Goal: Task Accomplishment & Management: Complete application form

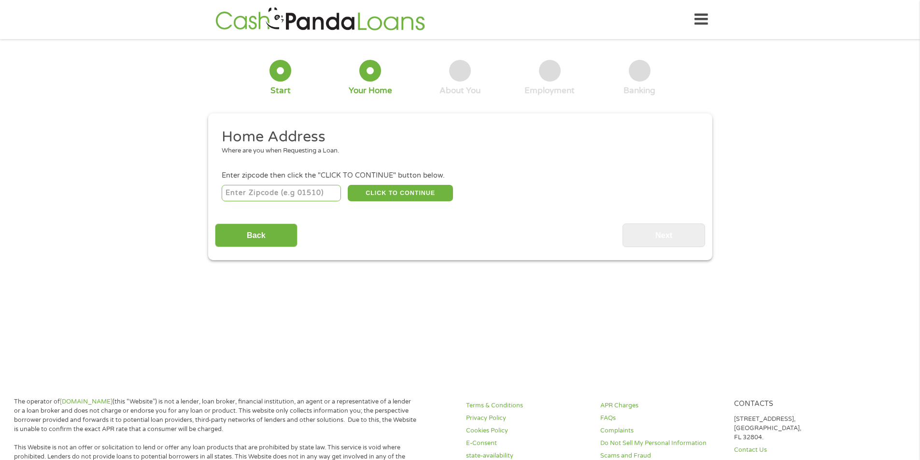
click at [295, 192] on input "number" at bounding box center [281, 193] width 119 height 16
type input "72936"
click at [407, 188] on button "CLICK TO CONTINUE" at bounding box center [400, 193] width 105 height 16
type input "72936"
type input "Greenwood"
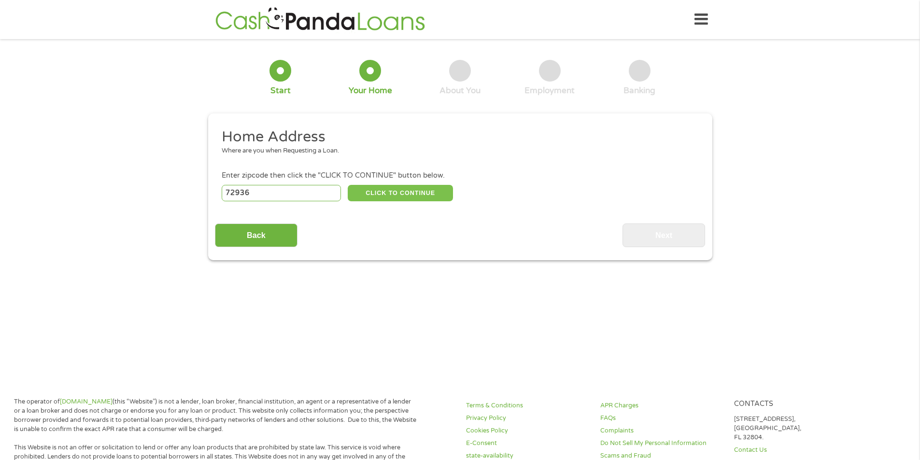
select select "[US_STATE]"
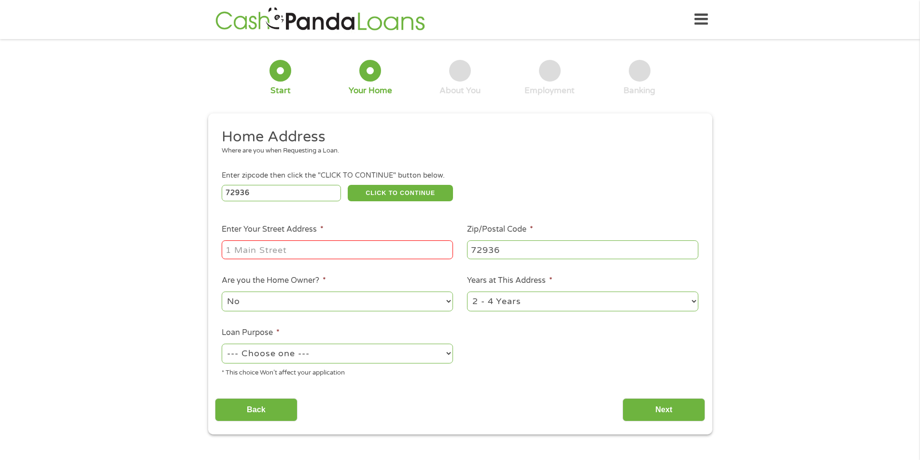
click at [335, 251] on input "Enter Your Street Address *" at bounding box center [337, 250] width 231 height 18
type input "1008 North Aster Street"
click at [432, 307] on select "No Yes" at bounding box center [337, 302] width 231 height 20
select select "yes"
click at [222, 292] on select "No Yes" at bounding box center [337, 302] width 231 height 20
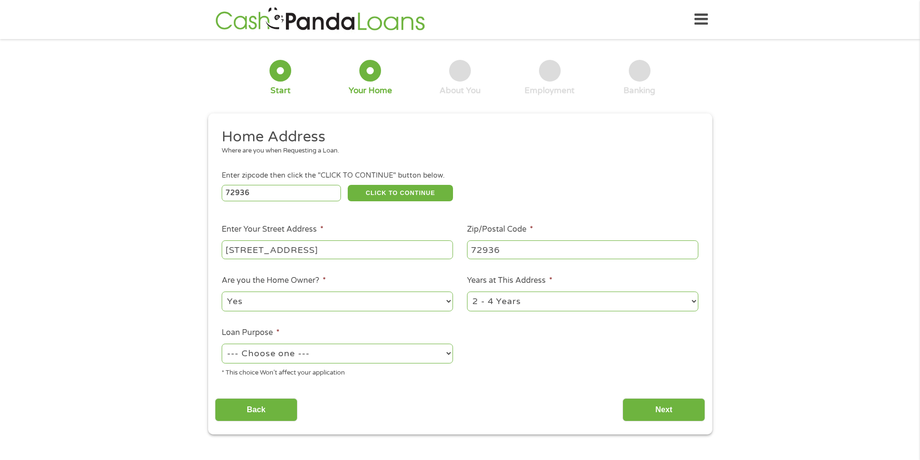
click at [566, 305] on select "1 Year or less 1 - 2 Years 2 - 4 Years Over 4 Years" at bounding box center [582, 302] width 231 height 20
select select "60months"
click at [467, 292] on select "1 Year or less 1 - 2 Years 2 - 4 Years Over 4 Years" at bounding box center [582, 302] width 231 height 20
click at [404, 356] on select "--- Choose one --- Pay Bills Debt Consolidation Home Improvement Major Purchase…" at bounding box center [337, 354] width 231 height 20
select select "debtconsolidation"
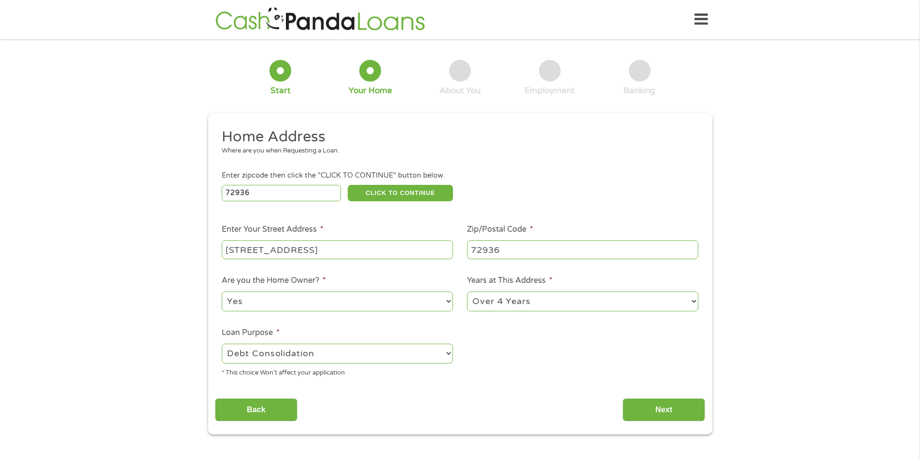
click at [222, 344] on select "--- Choose one --- Pay Bills Debt Consolidation Home Improvement Major Purchase…" at bounding box center [337, 354] width 231 height 20
click at [648, 411] on input "Next" at bounding box center [664, 411] width 83 height 24
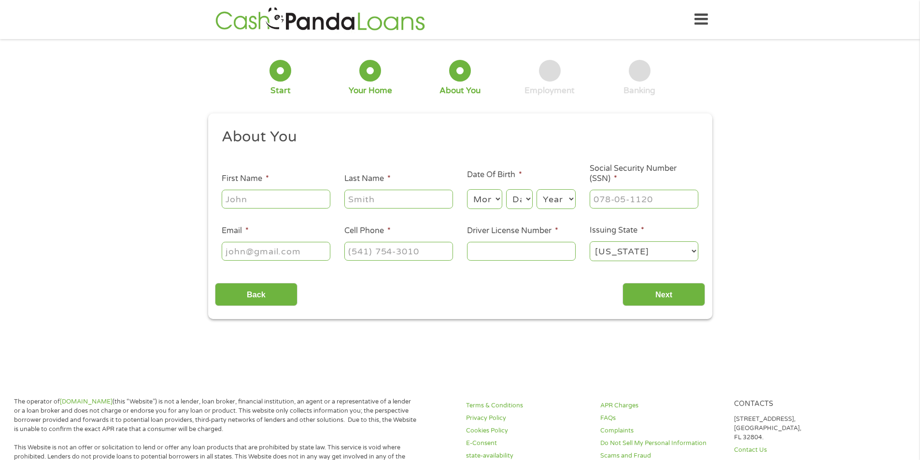
scroll to position [4, 4]
click at [290, 201] on input "First Name *" at bounding box center [276, 199] width 109 height 18
type input "Cecil"
type input "Hood"
type input "cthood@cox.net"
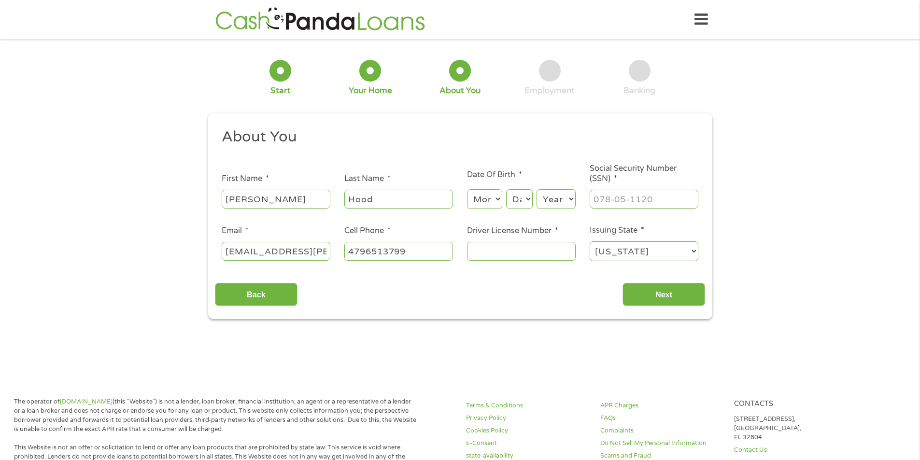
type input "(479) 651-3799"
click at [492, 199] on select "Month 1 2 3 4 5 6 7 8 9 10 11 12" at bounding box center [484, 199] width 35 height 20
select select "9"
click at [467, 189] on select "Month 1 2 3 4 5 6 7 8 9 10 11 12" at bounding box center [484, 199] width 35 height 20
click at [527, 200] on select "Day 1 2 3 4 5 6 7 8 9 10 11 12 13 14 15 16 17 18 19 20 21 22 23 24 25 26 27 28 …" at bounding box center [519, 199] width 26 height 20
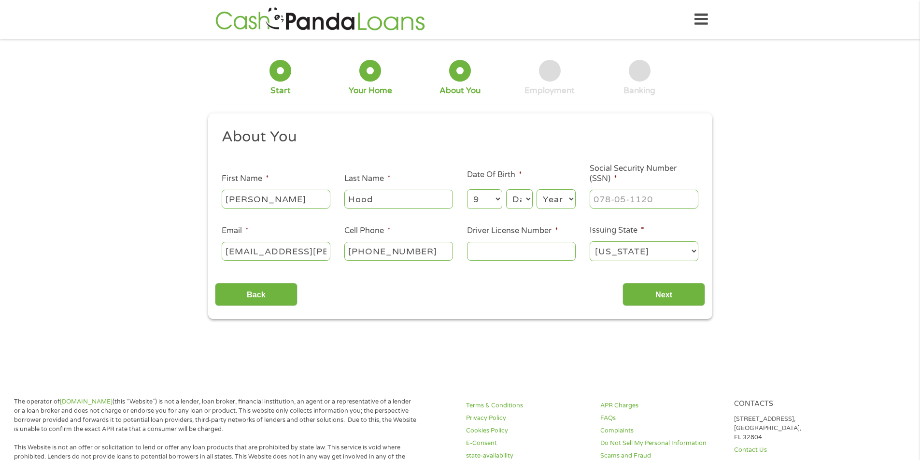
select select "16"
click at [506, 189] on select "Day 1 2 3 4 5 6 7 8 9 10 11 12 13 14 15 16 17 18 19 20 21 22 23 24 25 26 27 28 …" at bounding box center [519, 199] width 26 height 20
click at [568, 200] on select "Year 2007 2006 2005 2004 2003 2002 2001 2000 1999 1998 1997 1996 1995 1994 1993…" at bounding box center [556, 199] width 39 height 20
select select "1967"
click at [537, 189] on select "Year 2007 2006 2005 2004 2003 2002 2001 2000 1999 1998 1997 1996 1995 1994 1993…" at bounding box center [556, 199] width 39 height 20
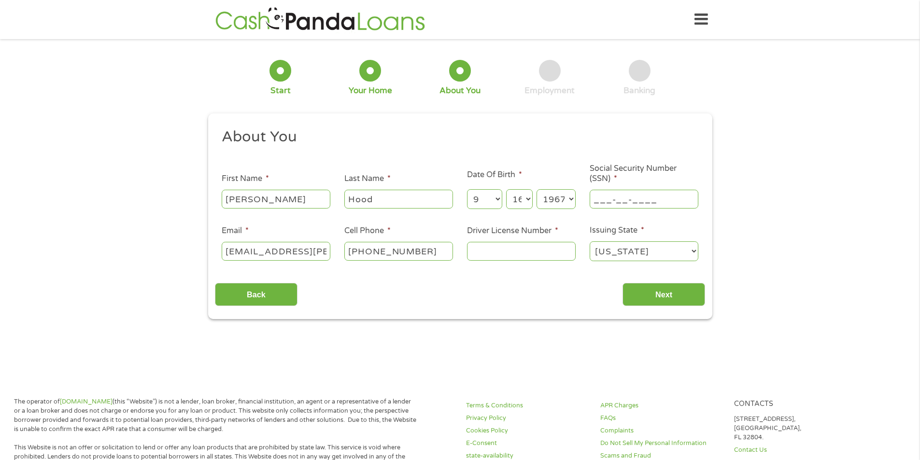
click at [629, 201] on input "___-__-____" at bounding box center [644, 199] width 109 height 18
type input "432-47-9730"
click at [525, 251] on input "Driver License Number *" at bounding box center [521, 251] width 109 height 18
click at [522, 249] on input "Driver License Number *" at bounding box center [521, 251] width 109 height 18
type input "925842839"
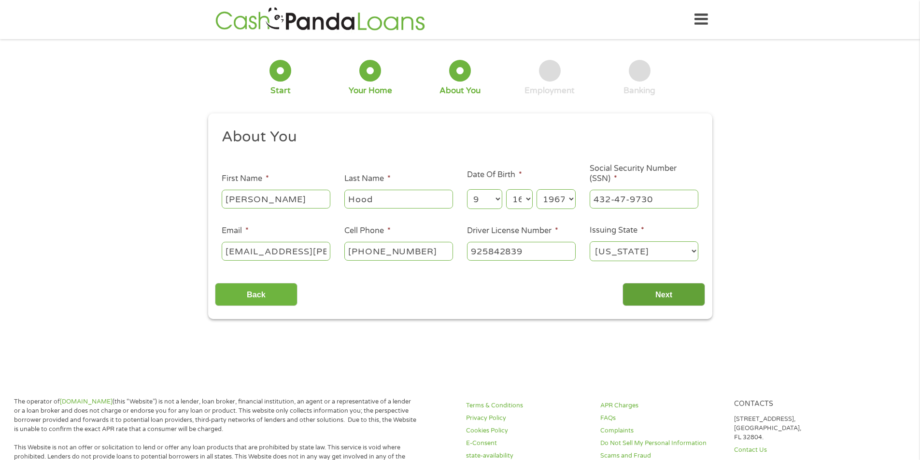
click at [661, 294] on input "Next" at bounding box center [664, 295] width 83 height 24
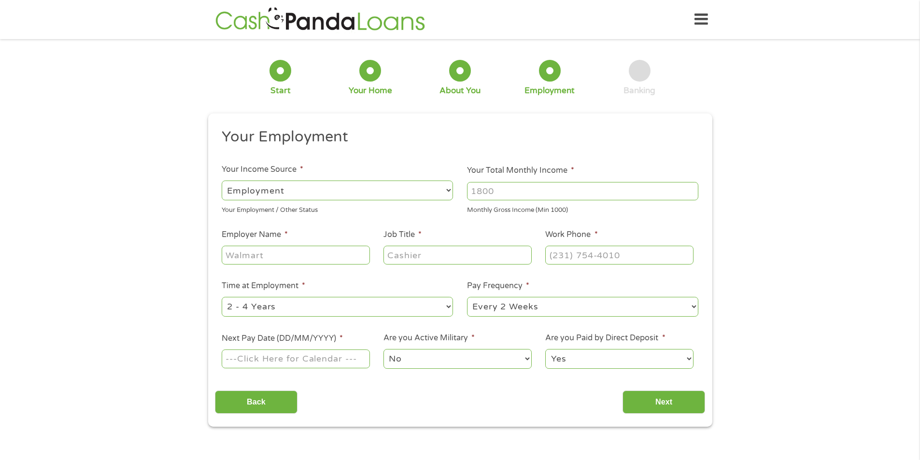
click at [364, 198] on select "--- Choose one --- Employment Self Employed Benefits" at bounding box center [337, 191] width 231 height 20
click at [222, 181] on select "--- Choose one --- Employment Self Employed Benefits" at bounding box center [337, 191] width 231 height 20
click at [505, 196] on input "Your Total Monthly Income *" at bounding box center [582, 191] width 231 height 18
type input "4800"
click at [323, 259] on input "Employer Name *" at bounding box center [296, 255] width 148 height 18
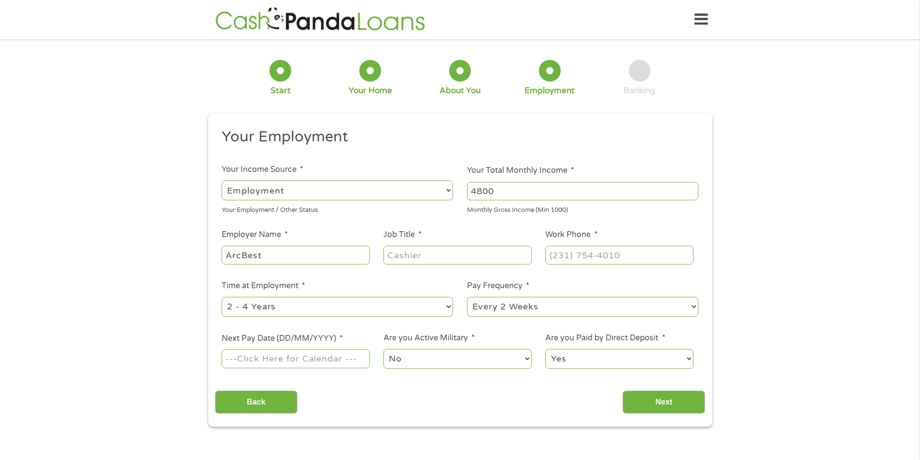
type input "ArcBest"
type input "sales manager"
type input "(479) 434-9129"
click at [372, 307] on select "--- Choose one --- 1 Year or less 1 - 2 Years 2 - 4 Years Over 4 Years" at bounding box center [337, 307] width 231 height 20
select select "60months"
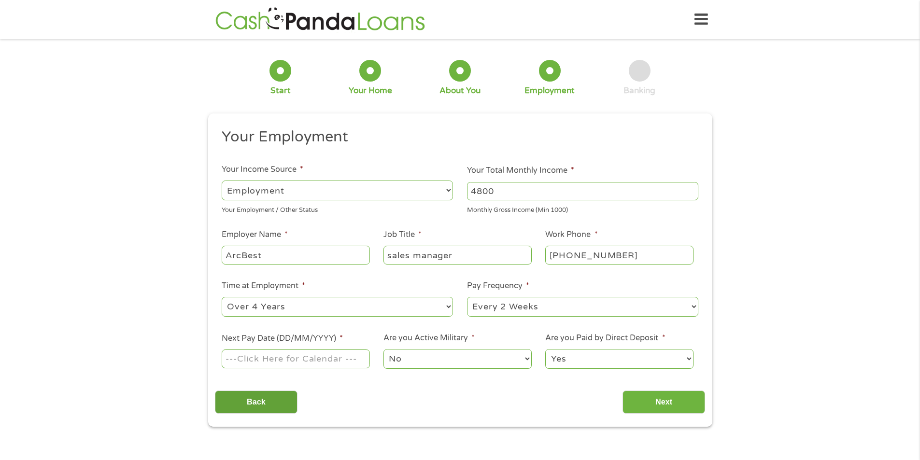
click at [222, 297] on select "--- Choose one --- 1 Year or less 1 - 2 Years 2 - 4 Years Over 4 Years" at bounding box center [337, 307] width 231 height 20
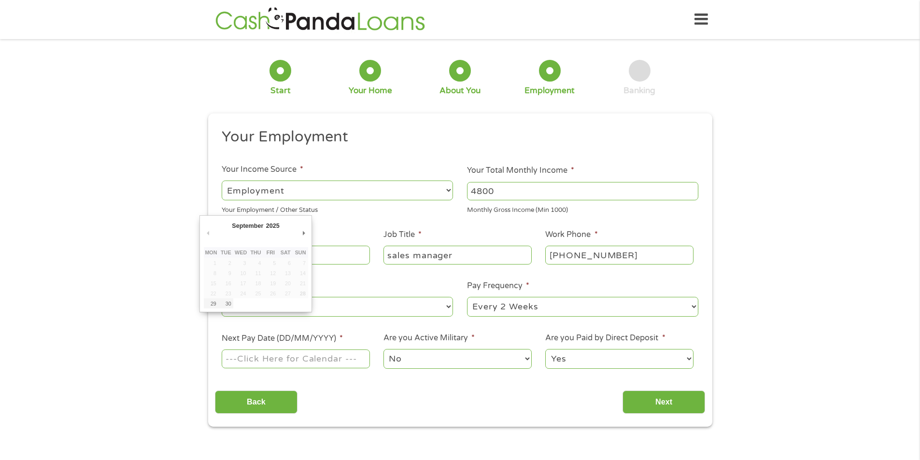
click at [335, 359] on input "Next Pay Date (DD/MM/YYYY) *" at bounding box center [296, 359] width 148 height 18
type input "03/10/2025"
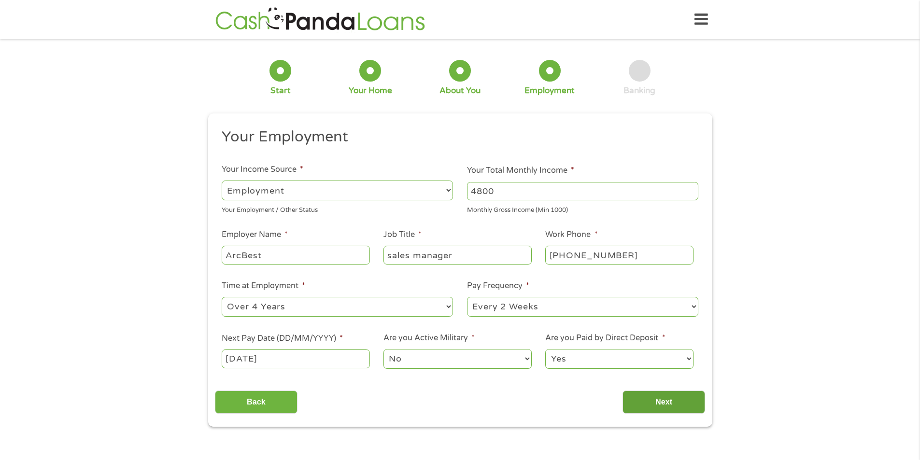
click at [662, 402] on input "Next" at bounding box center [664, 403] width 83 height 24
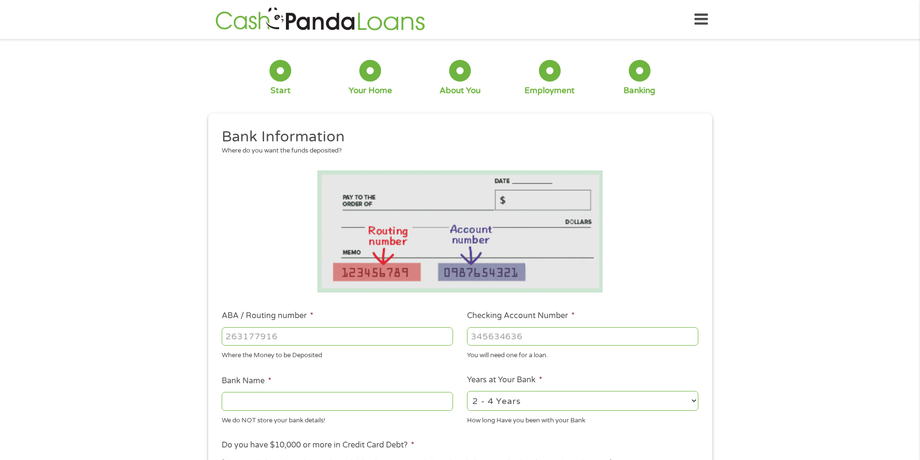
click at [292, 335] on input "ABA / Routing number *" at bounding box center [337, 337] width 231 height 18
type input "082902265"
type input "FARMERS BK"
type input "082902265"
type input "545287"
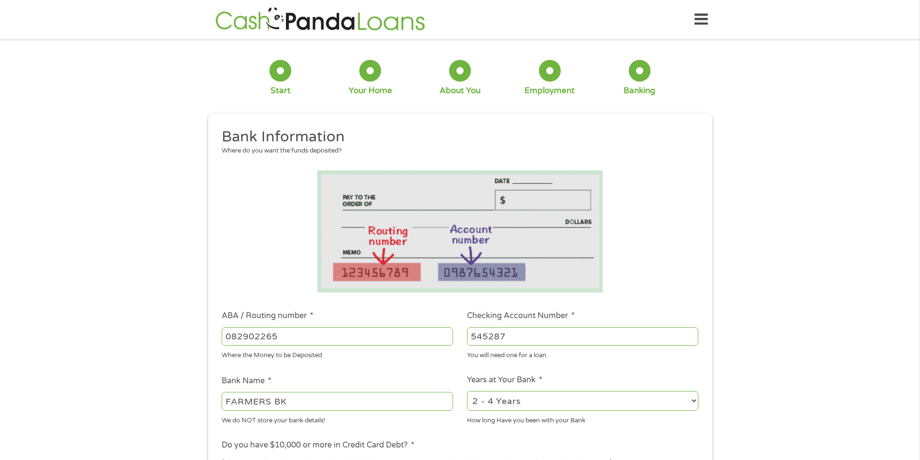
click at [539, 402] on select "2 - 4 Years 6 - 12 Months 1 - 2 Years Over 4 Years" at bounding box center [582, 401] width 231 height 20
select select "60months"
click at [467, 391] on select "2 - 4 Years 6 - 12 Months 1 - 2 Years Over 4 Years" at bounding box center [582, 401] width 231 height 20
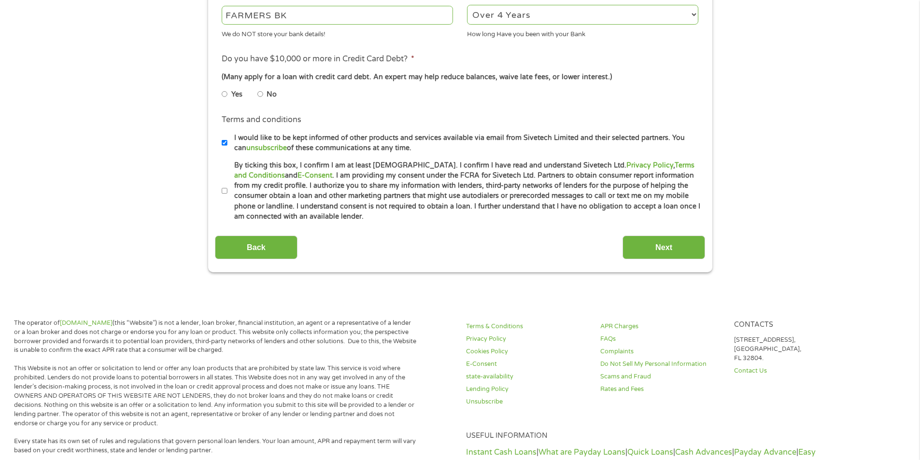
scroll to position [242, 0]
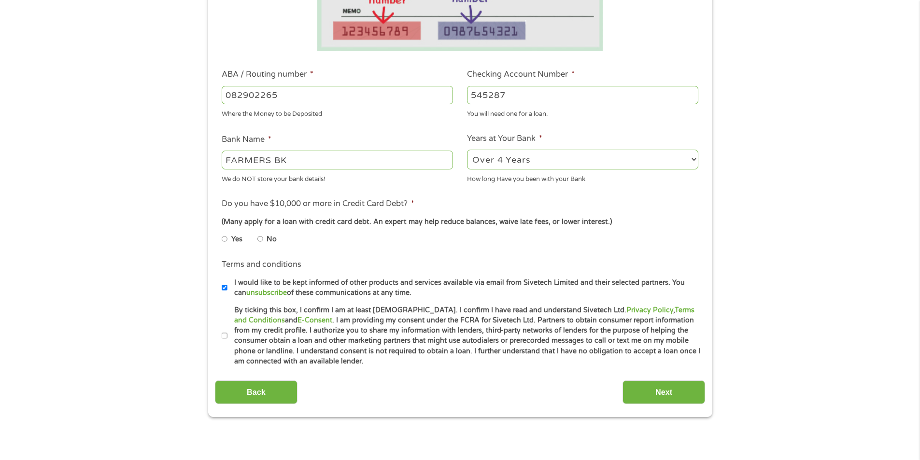
click at [223, 237] on input "Yes" at bounding box center [225, 238] width 6 height 15
radio input "true"
click at [225, 336] on input "By ticking this box, I confirm I am at least 18 years old. I confirm I have rea…" at bounding box center [225, 336] width 6 height 15
checkbox input "true"
click at [673, 394] on input "Next" at bounding box center [664, 393] width 83 height 24
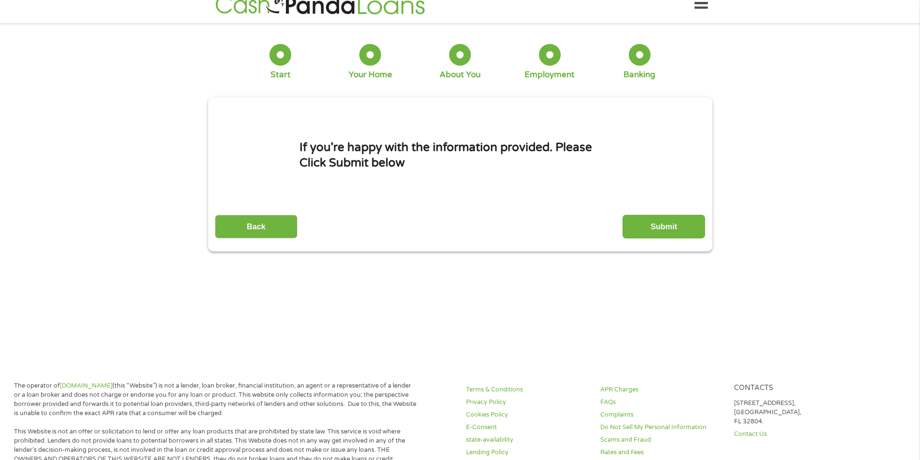
scroll to position [0, 0]
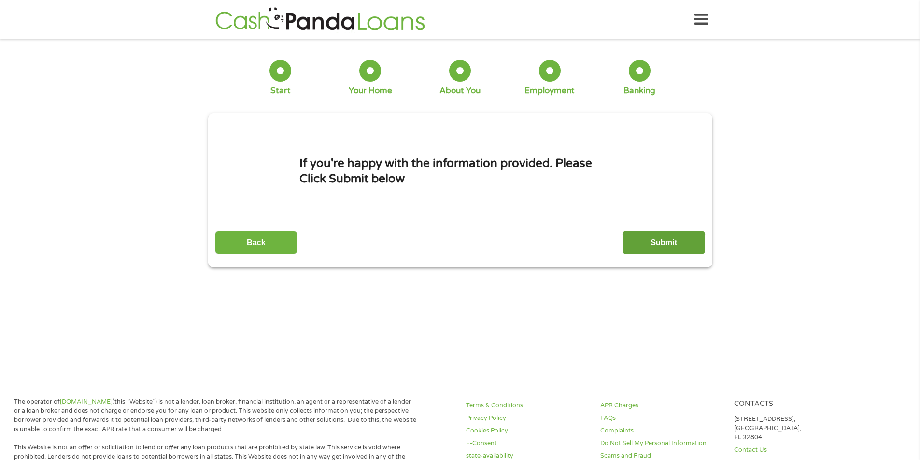
click at [664, 244] on input "Submit" at bounding box center [664, 243] width 83 height 24
